Goal: Information Seeking & Learning: Learn about a topic

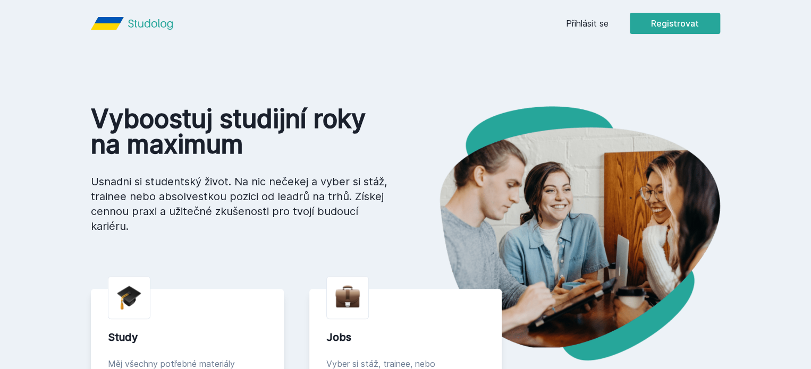
click at [608, 24] on link "Přihlásit se" at bounding box center [587, 23] width 42 height 13
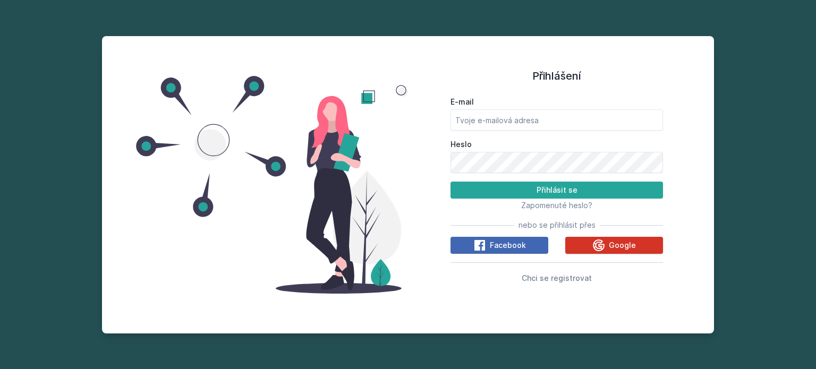
click at [610, 238] on button "Google" at bounding box center [614, 245] width 98 height 17
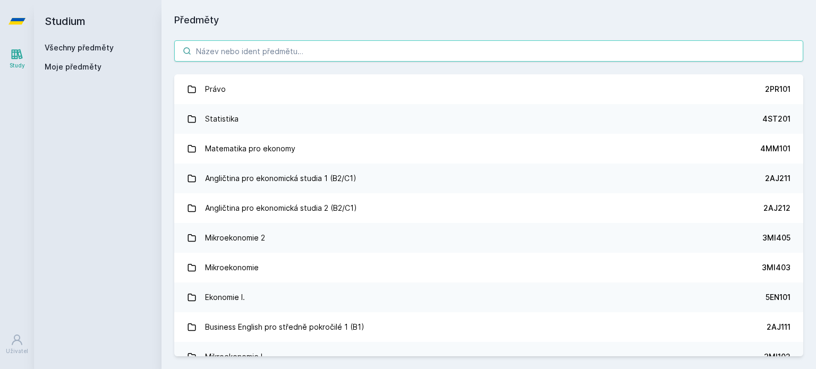
click at [329, 50] on input "search" at bounding box center [488, 50] width 629 height 21
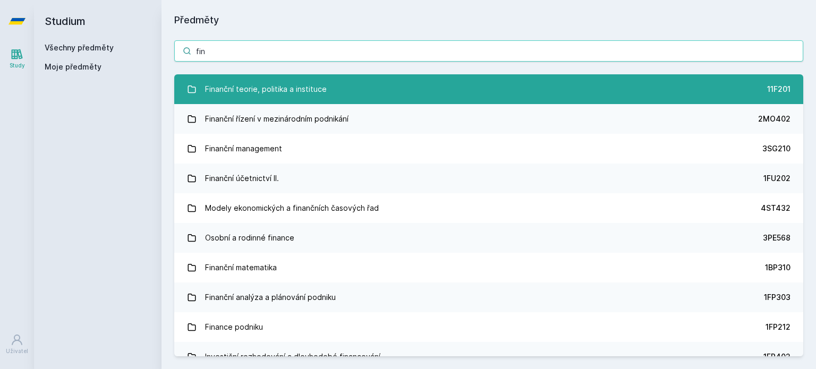
type input "fin"
click at [328, 83] on link "Finanční teorie, politika a instituce 11F201" at bounding box center [488, 89] width 629 height 30
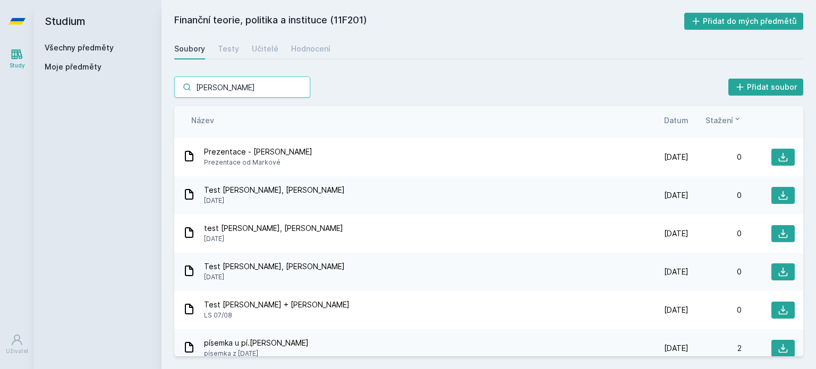
scroll to position [935, 0]
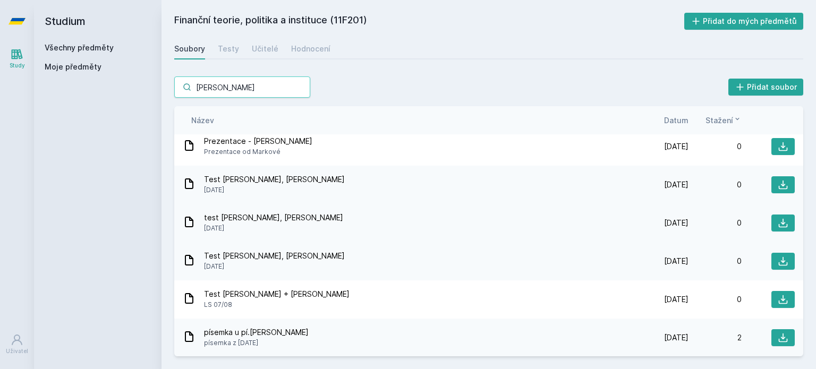
type input "markov"
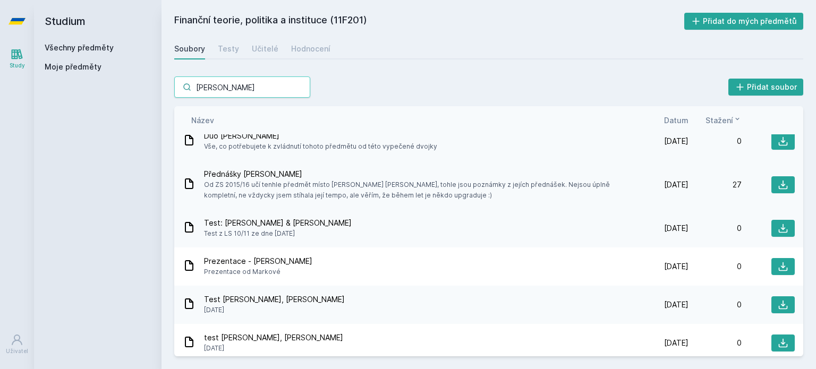
scroll to position [816, 0]
click at [781, 186] on icon at bounding box center [783, 184] width 9 height 9
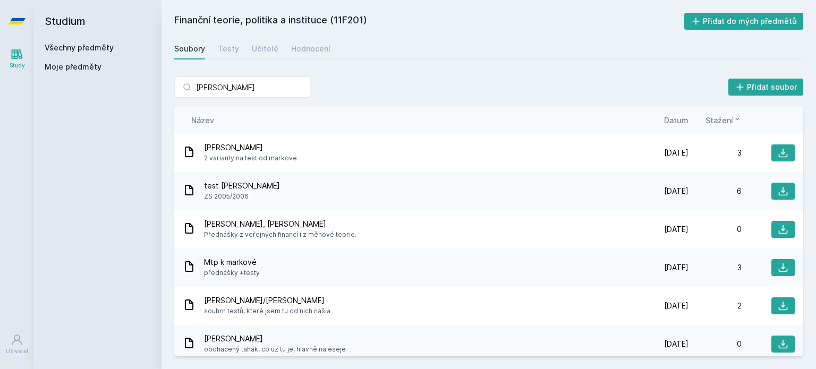
scroll to position [0, 0]
drag, startPoint x: 377, startPoint y: 8, endPoint x: 370, endPoint y: 72, distance: 64.1
click at [370, 72] on div "markov Přidat soubor Řazení: Název Datum Stažení Název Datum Stažení markova 2 …" at bounding box center [488, 216] width 654 height 305
drag, startPoint x: 787, startPoint y: 0, endPoint x: 472, endPoint y: 73, distance: 323.9
click at [472, 73] on div "markov Přidat soubor Řazení: Název Datum Stažení Název Datum Stažení markova 2 …" at bounding box center [488, 216] width 654 height 305
